Goal: Find specific page/section: Find specific page/section

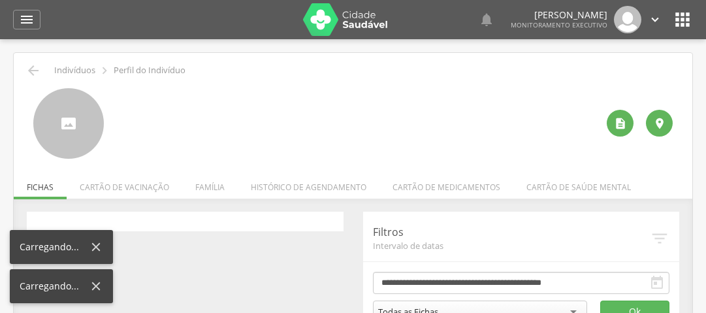
scroll to position [39, 0]
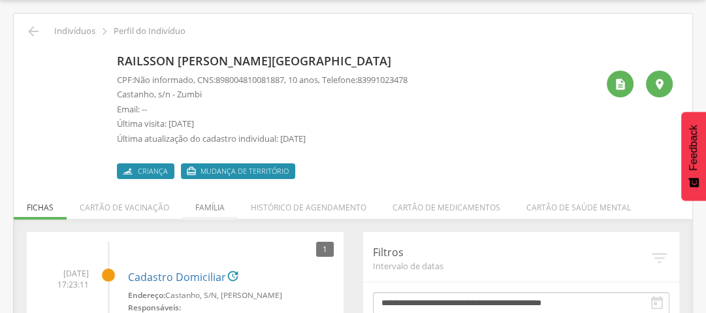
click at [215, 204] on li "Família" at bounding box center [209, 204] width 55 height 31
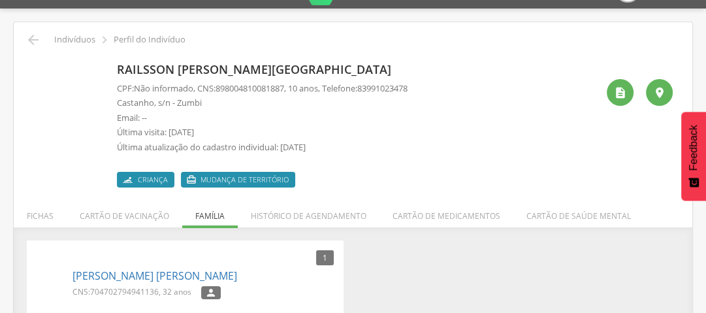
scroll to position [46, 0]
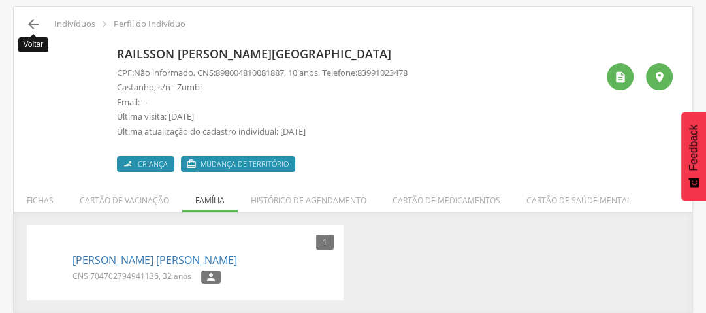
click at [33, 26] on icon "" at bounding box center [33, 24] width 16 height 16
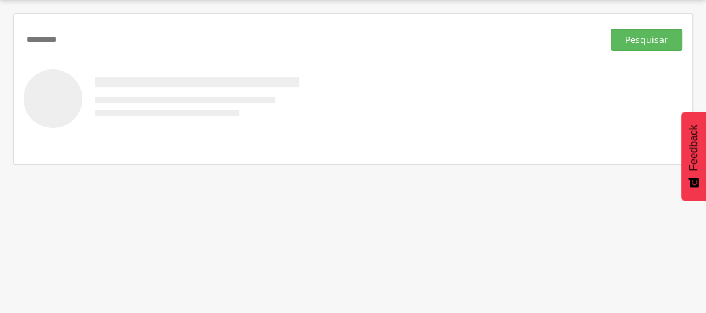
click at [0, 42] on div " Supervisão  Distritos  Ubs Coordenador: - Queimadas / PB Intervalo de Tempo…" at bounding box center [353, 156] width 706 height 313
click at [81, 42] on input "*********" at bounding box center [311, 40] width 574 height 22
type input "**********"
click at [630, 33] on button "Pesquisar" at bounding box center [646, 40] width 72 height 22
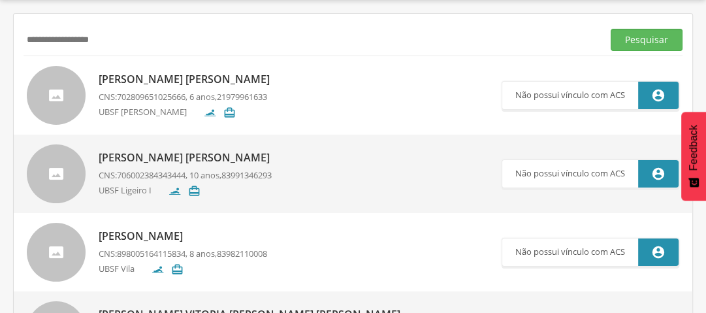
click at [180, 74] on p "[PERSON_NAME] [PERSON_NAME]" at bounding box center [188, 79] width 178 height 15
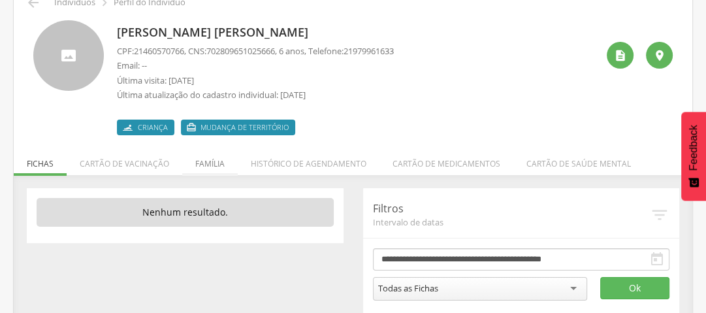
scroll to position [84, 0]
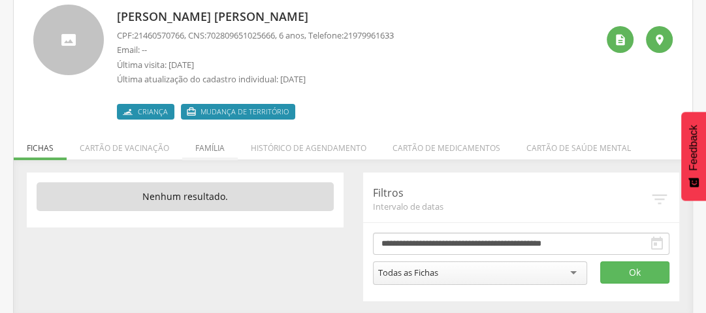
click at [207, 146] on li "Família" at bounding box center [209, 144] width 55 height 31
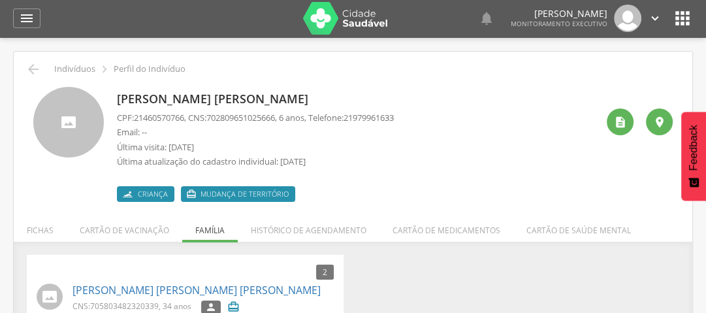
scroll to position [0, 0]
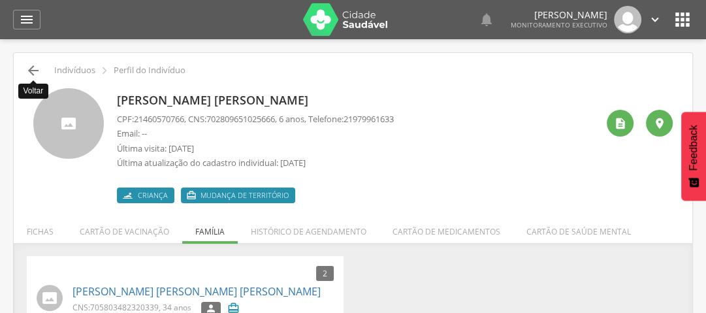
click at [33, 71] on icon "" at bounding box center [33, 71] width 16 height 16
